Goal: Transaction & Acquisition: Purchase product/service

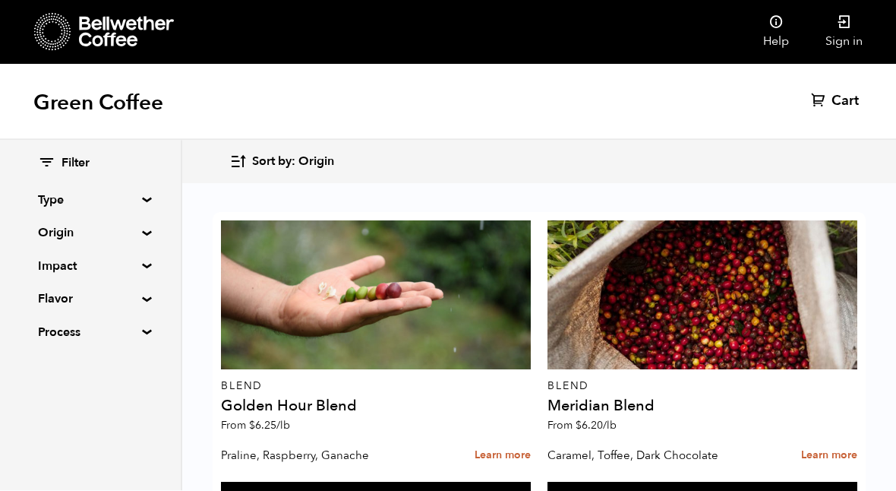
scroll to position [65, 0]
click at [871, 27] on link "Sign in" at bounding box center [844, 32] width 74 height 65
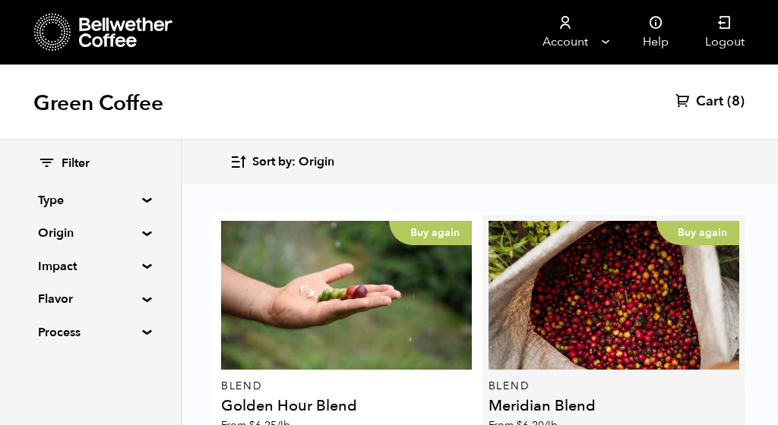
scroll to position [228, 0]
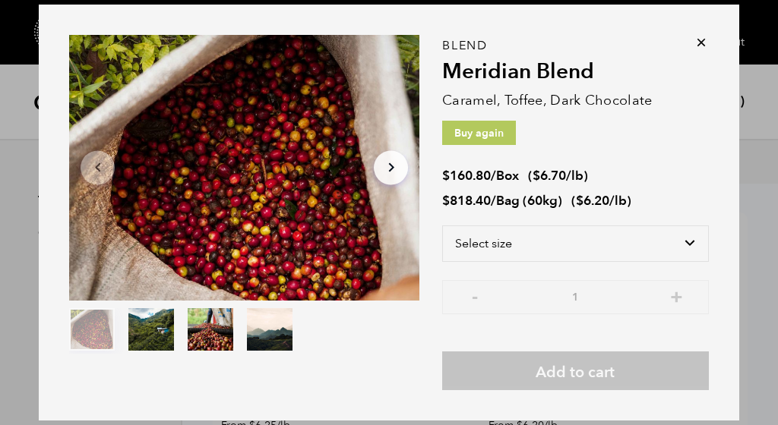
click at [700, 42] on icon at bounding box center [701, 42] width 15 height 15
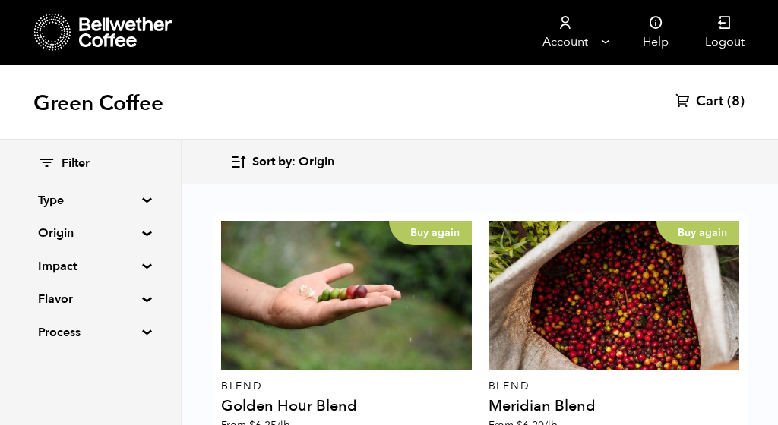
click at [713, 101] on span "Cart" at bounding box center [709, 102] width 27 height 18
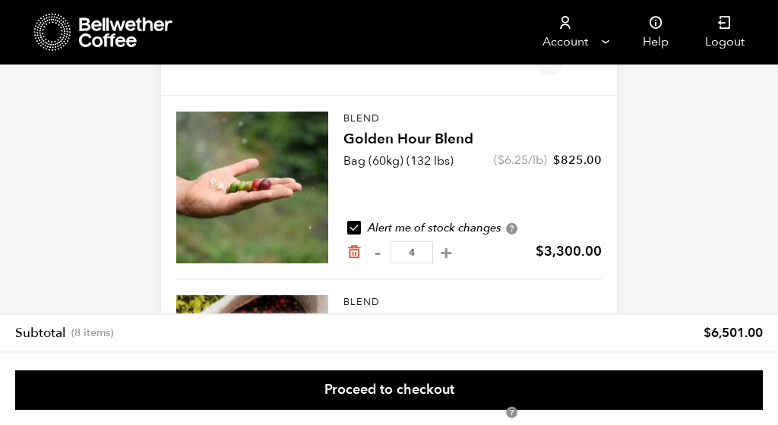
scroll to position [81, 0]
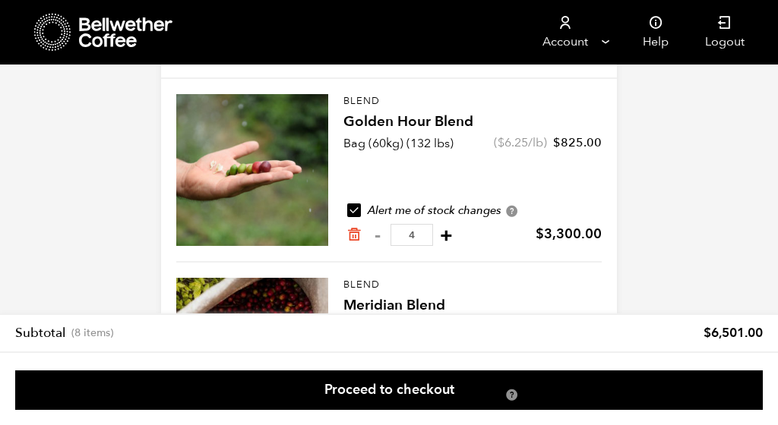
click at [438, 238] on button "+" at bounding box center [446, 235] width 19 height 15
type input "5"
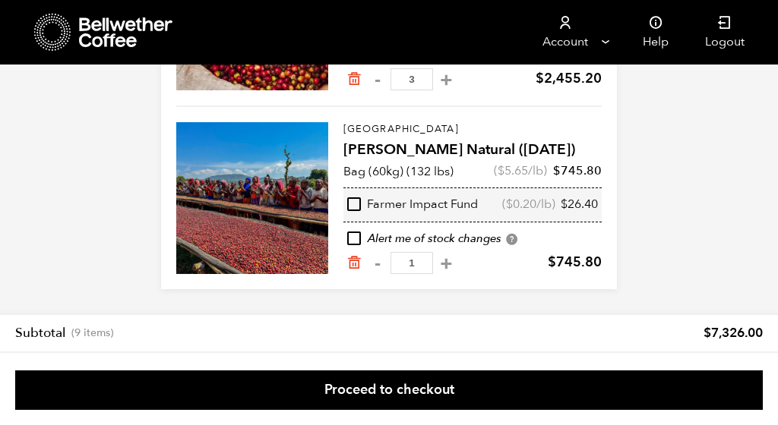
scroll to position [420, 0]
click at [353, 267] on icon "Remove from cart" at bounding box center [353, 262] width 15 height 15
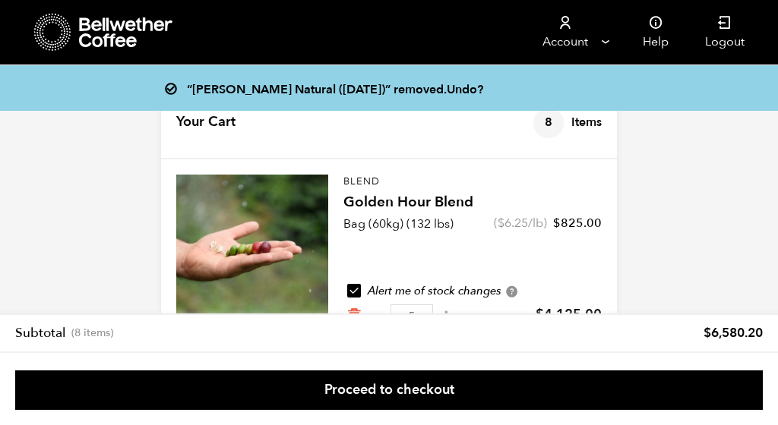
click at [109, 215] on div "“Shanta Golba Natural (OCT 24)” removed. Undo? Your Cart 8 Items Update cart 8 …" at bounding box center [389, 362] width 778 height 551
click at [110, 37] on icon at bounding box center [126, 32] width 95 height 30
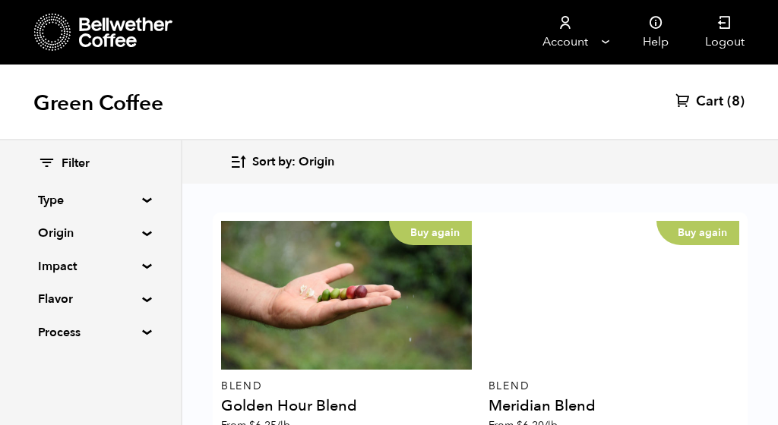
scroll to position [425, 0]
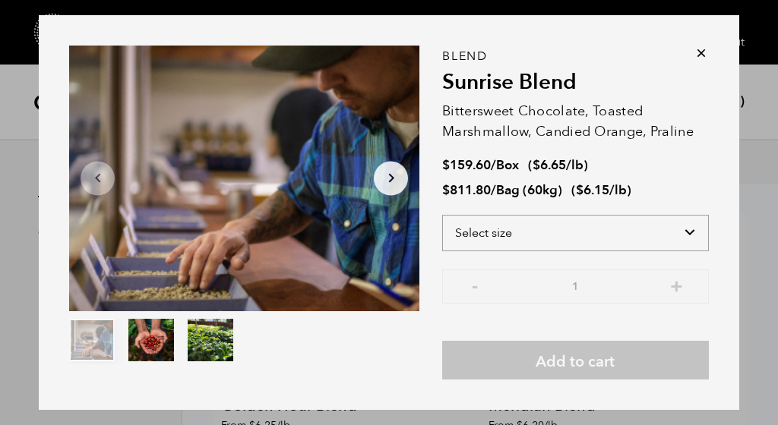
select select "bag-3"
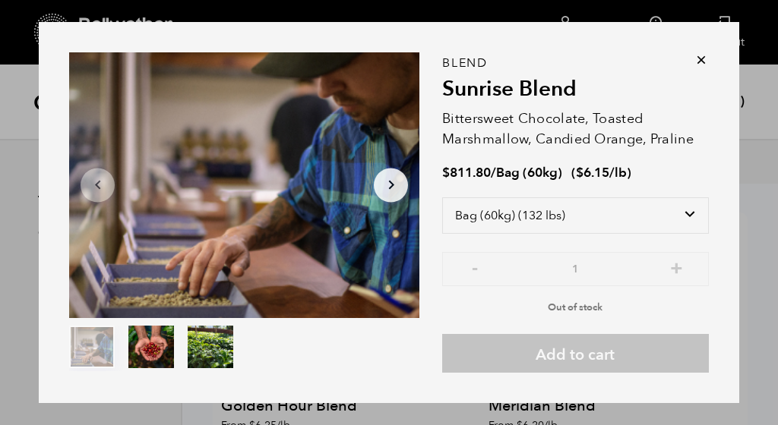
click at [634, 303] on p "Out of stock" at bounding box center [575, 304] width 267 height 23
